Goal: Task Accomplishment & Management: Manage account settings

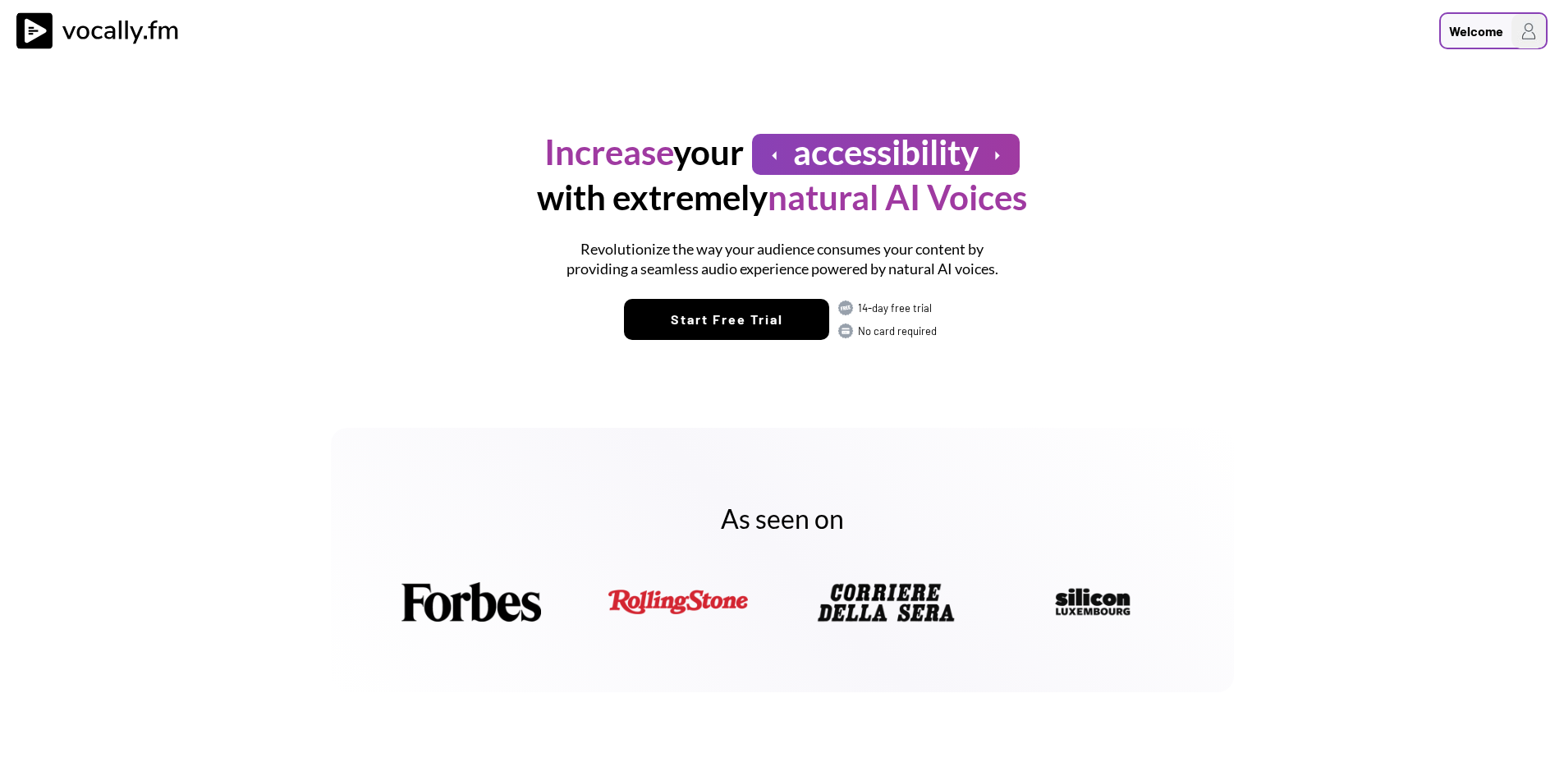
click at [1488, 48] on div "Welcome" at bounding box center [1493, 30] width 108 height 37
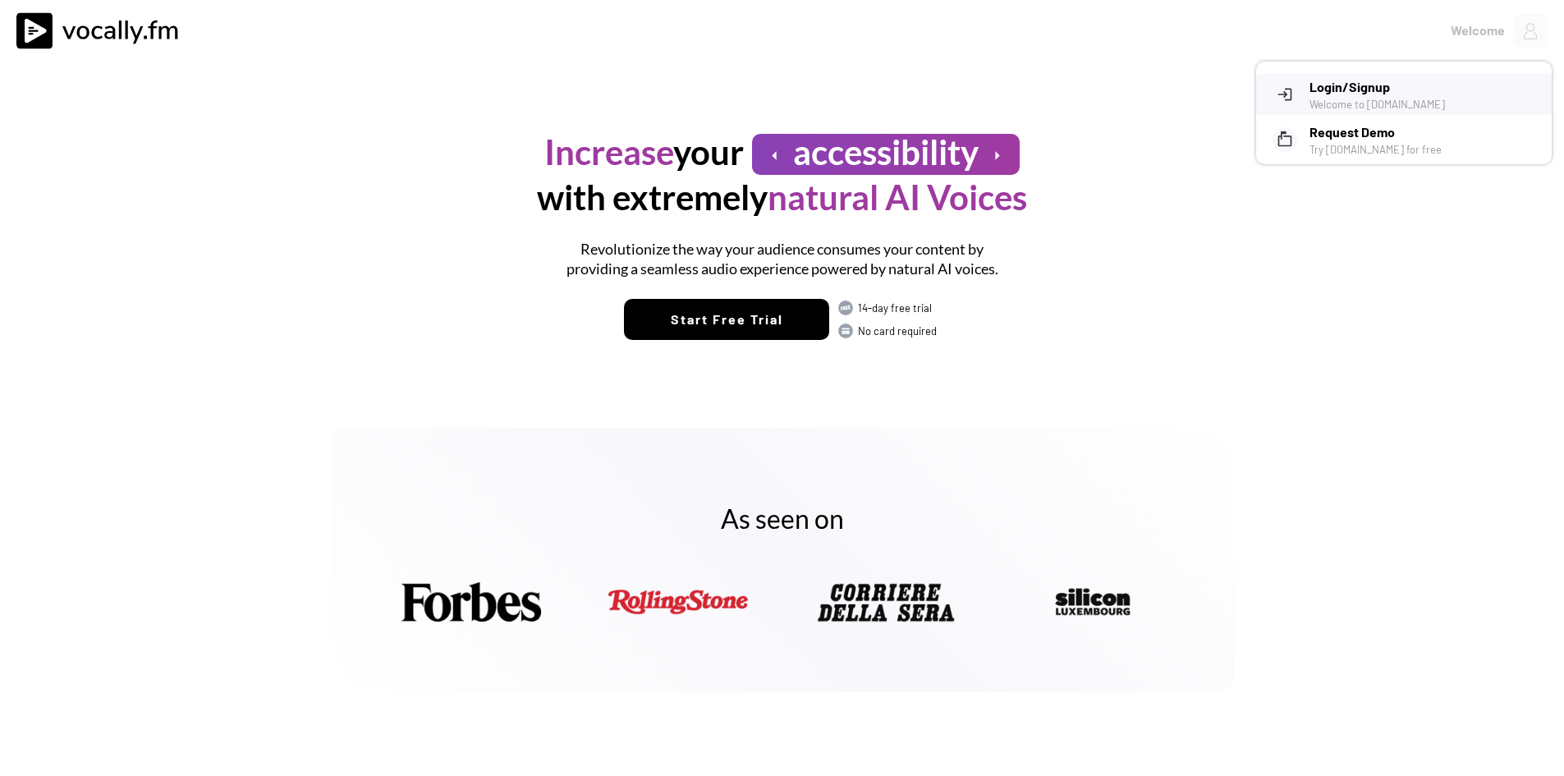
click at [1331, 77] on h3 "Login/Signup" at bounding box center [1424, 87] width 230 height 20
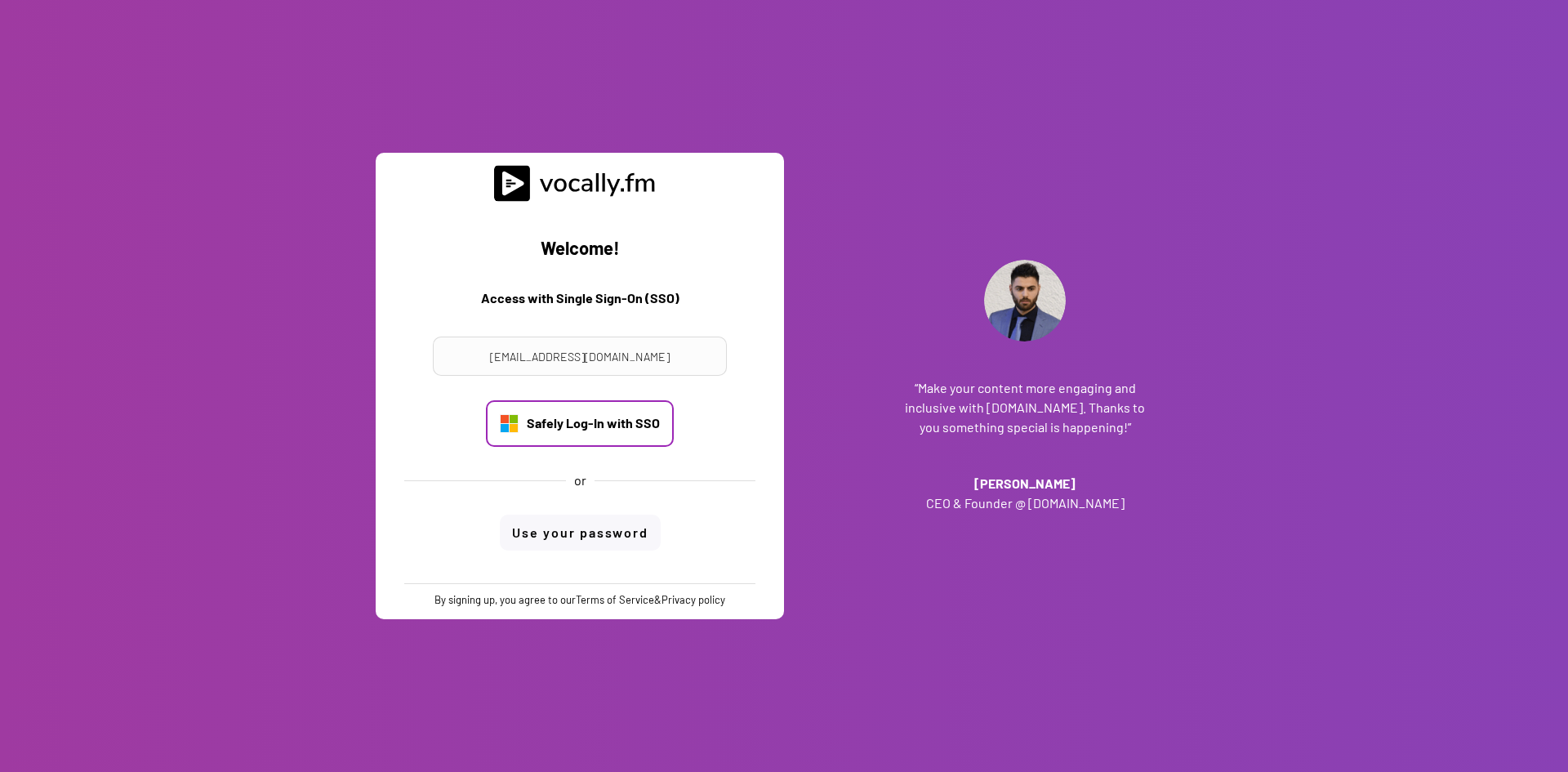
click at [641, 428] on div "Safely Log-In with SSO" at bounding box center [593, 423] width 133 height 18
click at [961, 259] on div "“Make your content more engaging and inclusive with Vocally.fm. Thanks to you s…" at bounding box center [1025, 386] width 408 height 772
click at [629, 427] on div "Safely Log-In with SSO" at bounding box center [593, 423] width 133 height 18
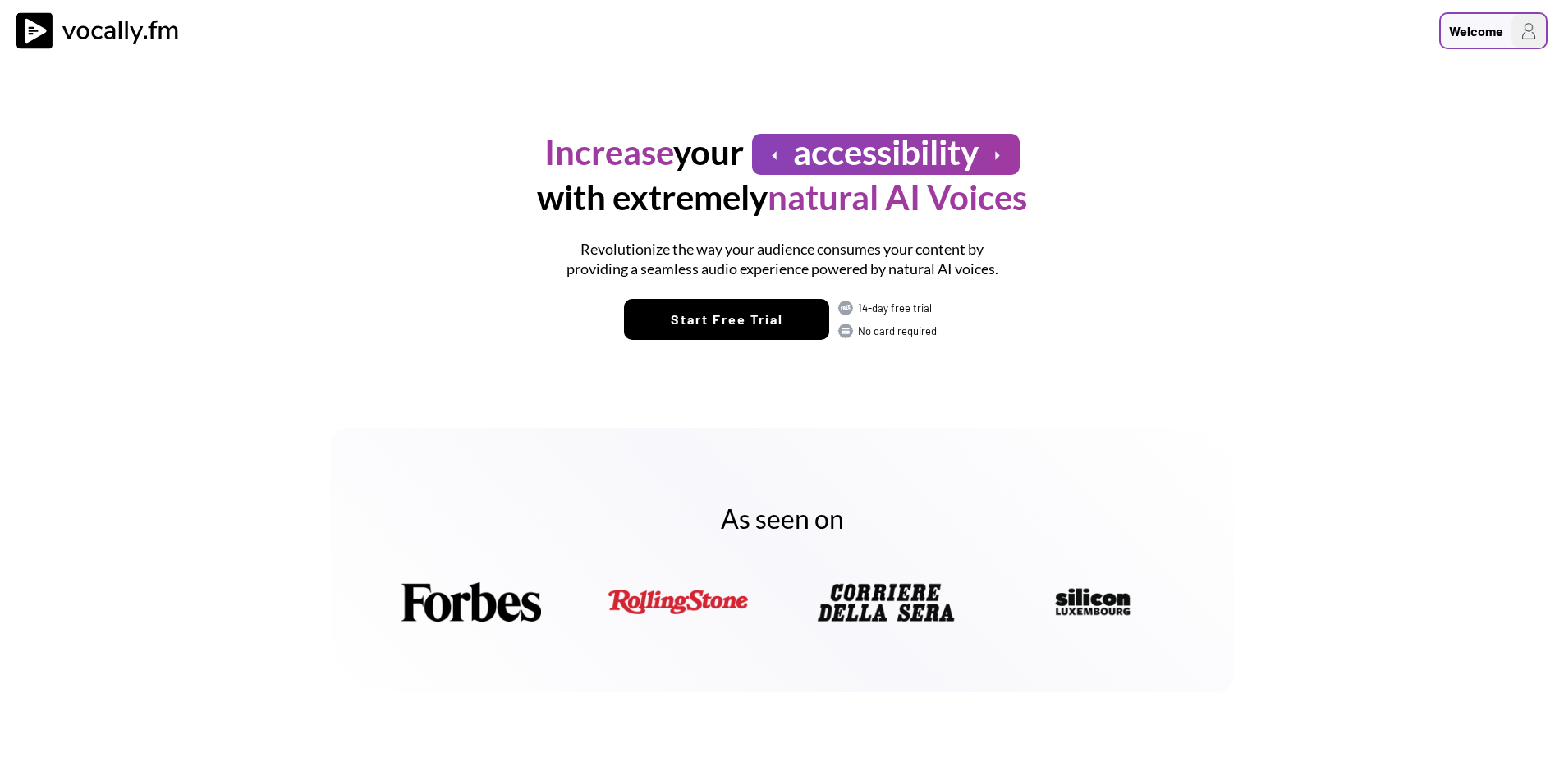
click at [1459, 36] on div "Welcome" at bounding box center [1476, 31] width 54 height 20
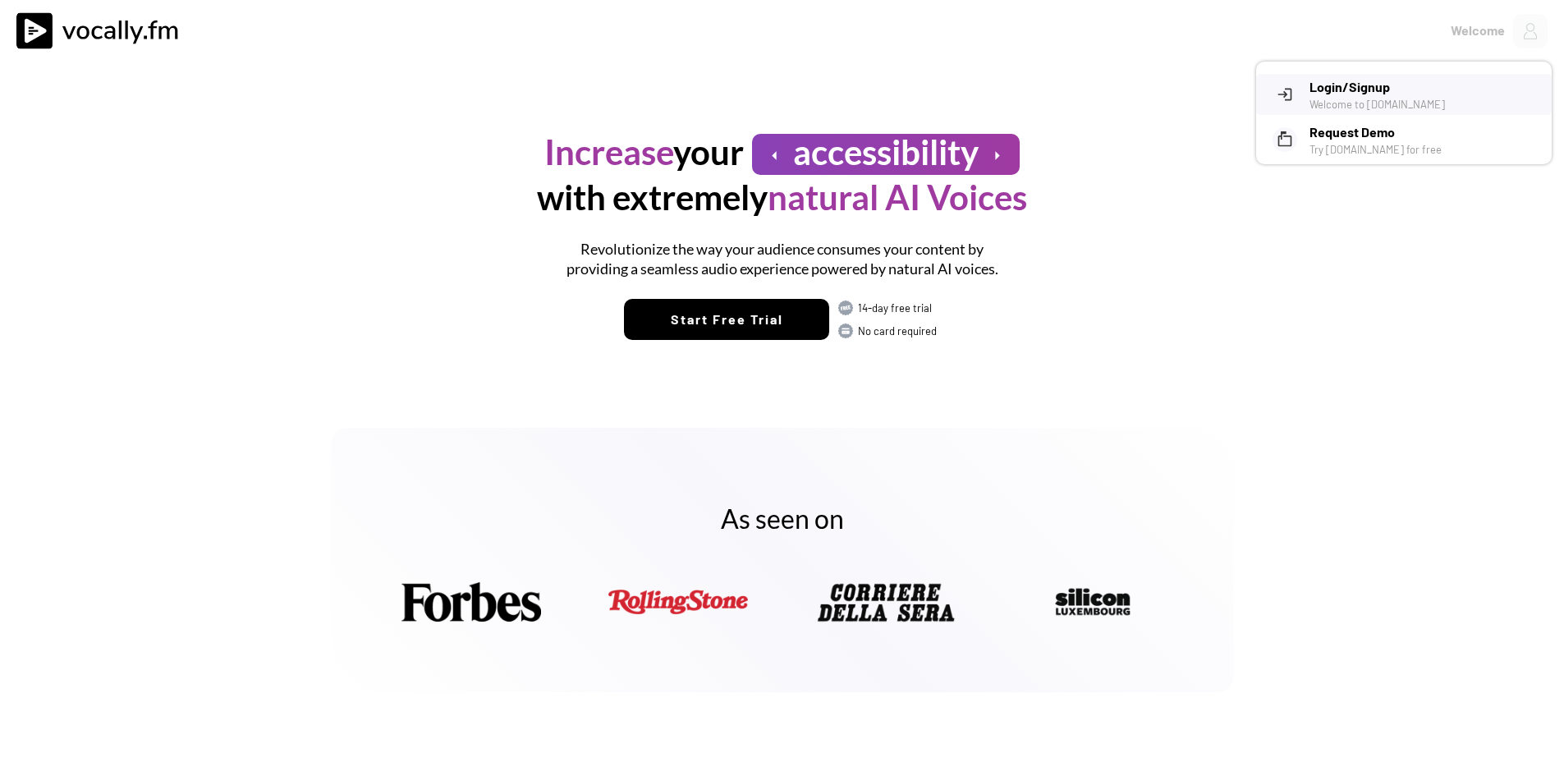
click at [1385, 89] on h3 "Login/Signup" at bounding box center [1424, 87] width 230 height 20
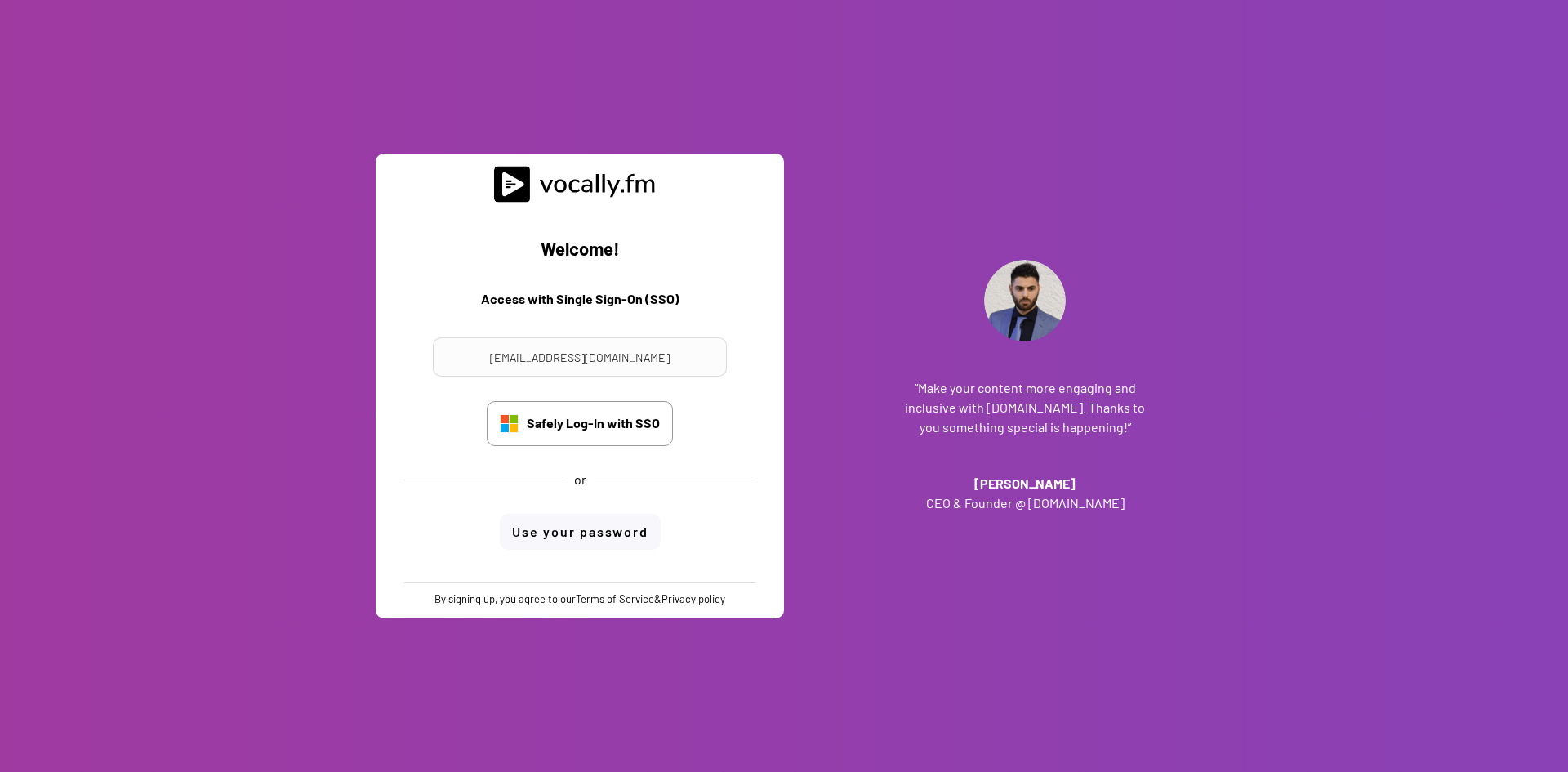
click at [1028, 408] on h3 "“Make your content more engaging and inclusive with [DOMAIN_NAME]. Thanks to yo…" at bounding box center [1025, 407] width 245 height 59
click at [643, 421] on div "Safely Log-In with SSO" at bounding box center [593, 423] width 133 height 18
click at [645, 441] on div "Safely Log-In with SSO" at bounding box center [579, 423] width 188 height 47
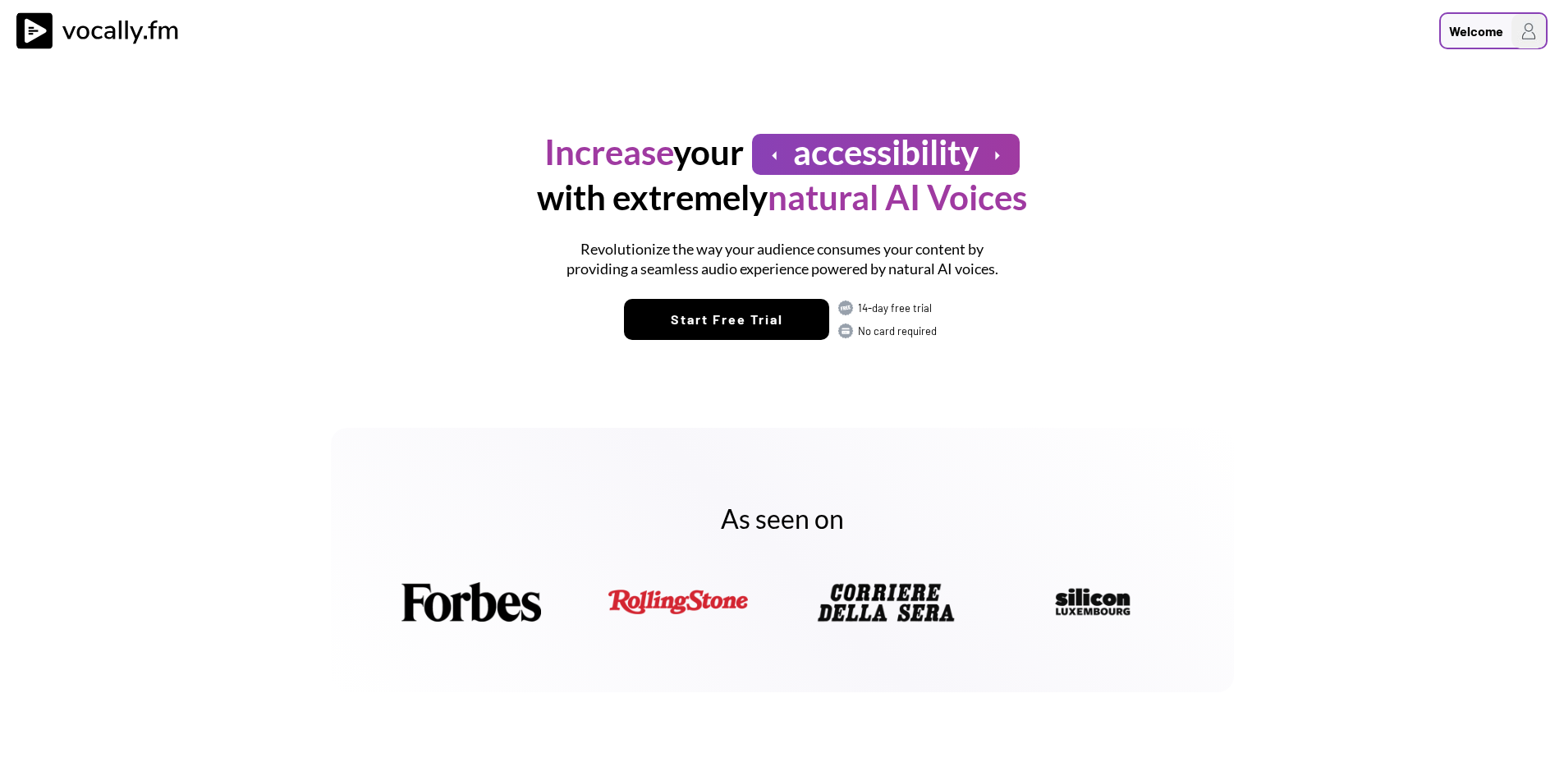
click at [1526, 40] on img at bounding box center [1528, 31] width 34 height 34
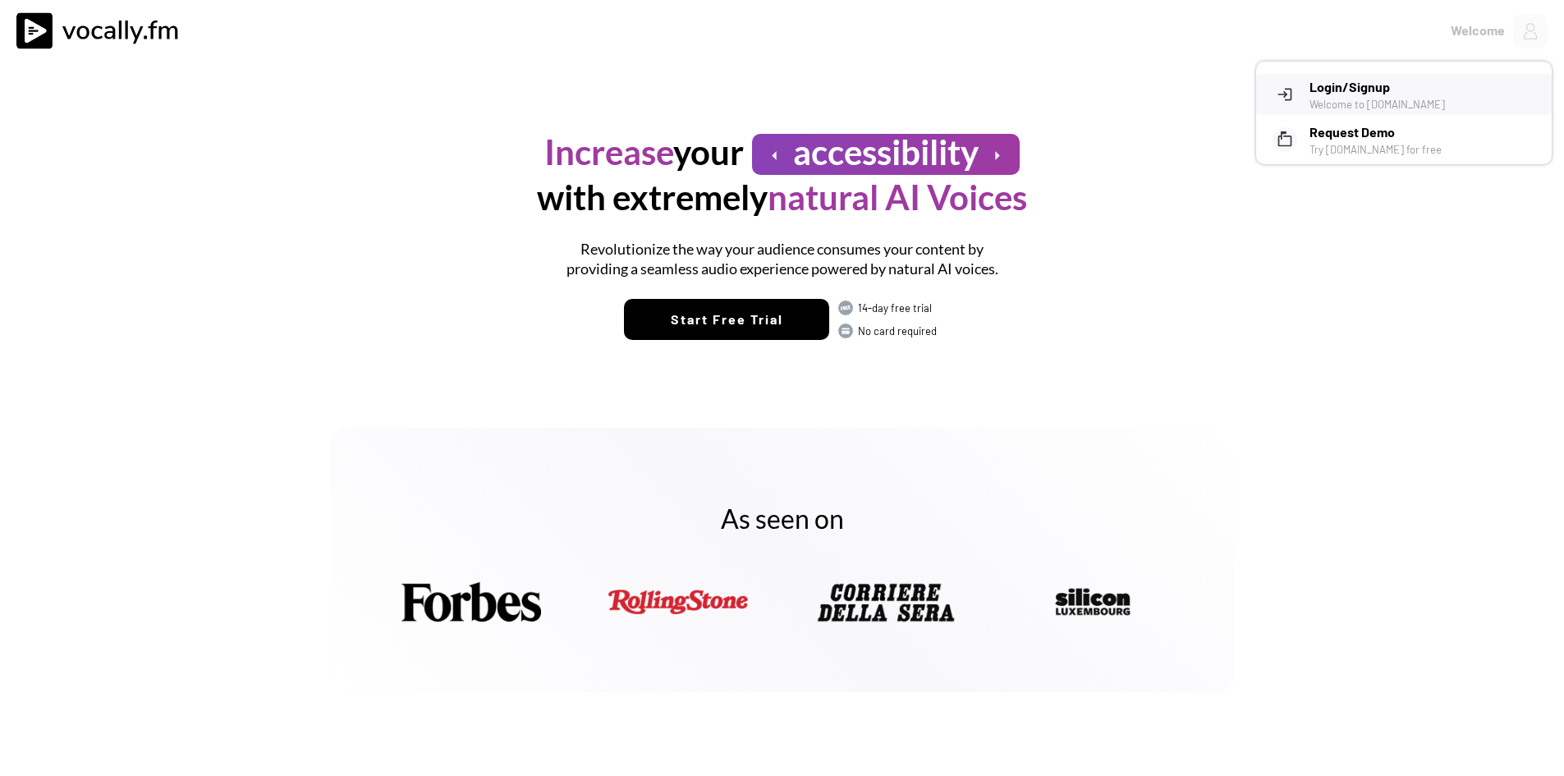
click at [1365, 103] on div "Welcome to Vocally.fm" at bounding box center [1424, 104] width 230 height 15
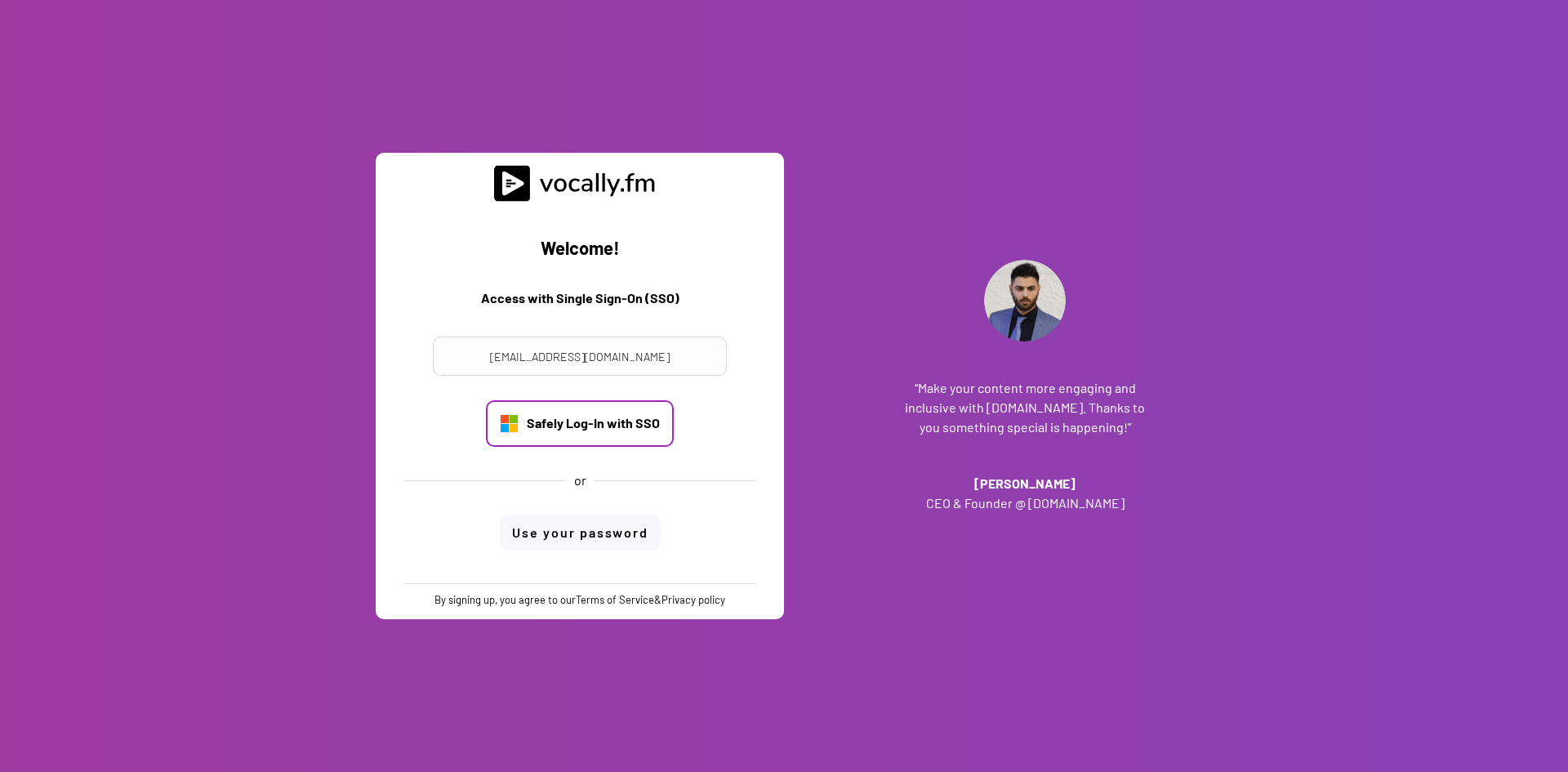
click at [623, 430] on div "Safely Log-In with SSO" at bounding box center [593, 423] width 133 height 18
